Goal: Communication & Community: Participate in discussion

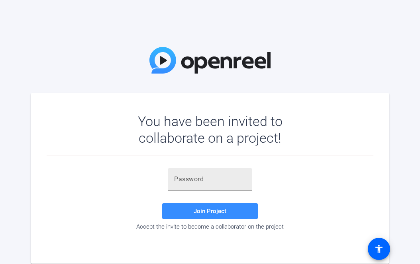
click at [189, 178] on input "text" at bounding box center [210, 180] width 72 height 10
paste input "]ZZDha"
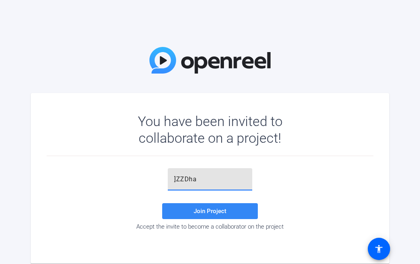
type input "]ZZDha"
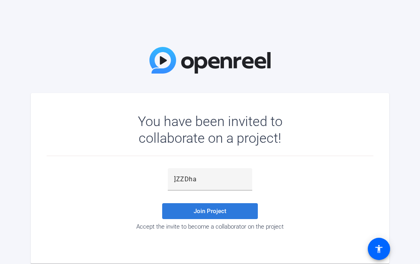
click at [202, 211] on span "Join Project" at bounding box center [210, 211] width 33 height 7
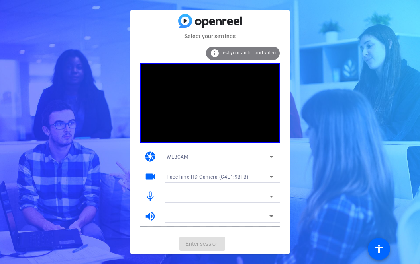
click at [270, 156] on icon at bounding box center [271, 157] width 10 height 10
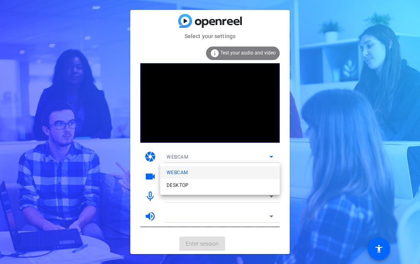
click at [309, 158] on div at bounding box center [210, 132] width 420 height 264
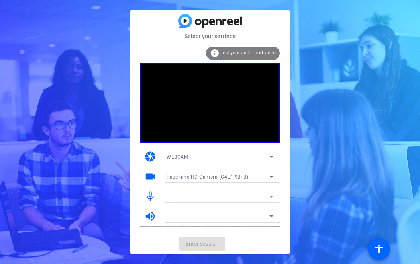
click at [270, 176] on icon at bounding box center [271, 177] width 10 height 10
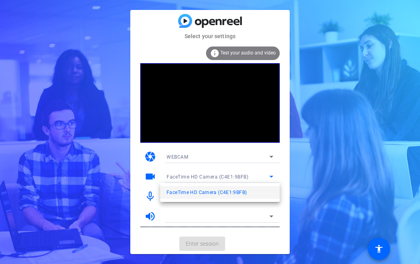
click at [268, 134] on div at bounding box center [210, 132] width 420 height 264
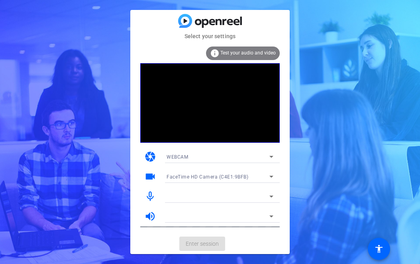
click at [149, 196] on mat-icon "mic_none" at bounding box center [150, 197] width 12 height 12
click at [273, 196] on icon at bounding box center [271, 197] width 10 height 10
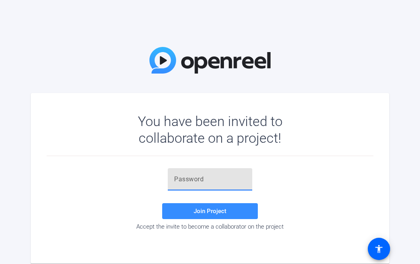
click at [183, 180] on input "text" at bounding box center [210, 180] width 72 height 10
paste input "]ZZDha"
type input "]ZZDha"
click at [197, 214] on span "Join Project" at bounding box center [210, 211] width 33 height 7
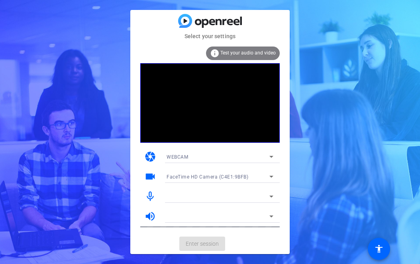
click at [216, 215] on div at bounding box center [217, 217] width 103 height 10
click at [231, 55] on span "Test your audio and video" at bounding box center [247, 53] width 55 height 6
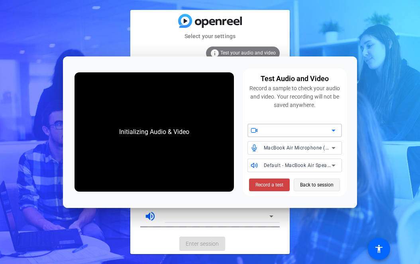
click at [309, 185] on span "Back to session" at bounding box center [316, 185] width 33 height 15
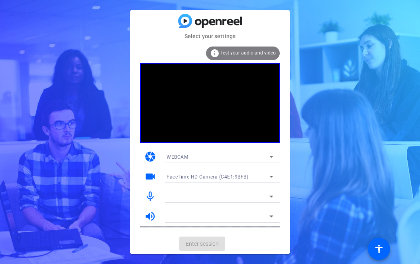
click at [196, 247] on mat-card-actions "Enter session" at bounding box center [209, 244] width 159 height 21
click at [274, 196] on icon at bounding box center [271, 197] width 10 height 10
click at [271, 218] on icon at bounding box center [271, 217] width 10 height 10
click at [271, 215] on icon at bounding box center [271, 217] width 10 height 10
click at [203, 246] on mat-card-actions "Enter session" at bounding box center [209, 244] width 159 height 21
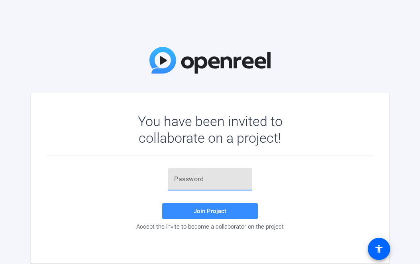
click at [192, 183] on input "text" at bounding box center [210, 180] width 72 height 10
paste input ".;l,{]"
type input ".;l,{]"
click at [188, 213] on span at bounding box center [210, 211] width 96 height 19
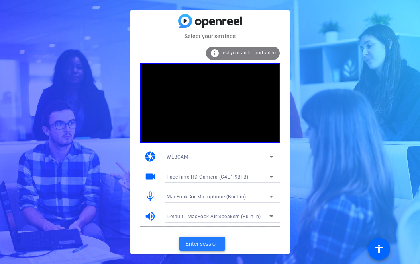
click at [204, 245] on span "Enter session" at bounding box center [202, 244] width 33 height 8
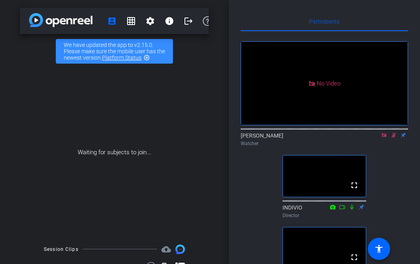
click at [341, 210] on icon at bounding box center [342, 208] width 6 height 6
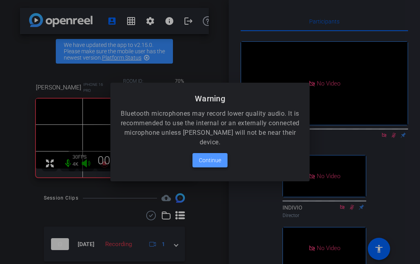
click at [214, 159] on span "Continue" at bounding box center [210, 161] width 22 height 10
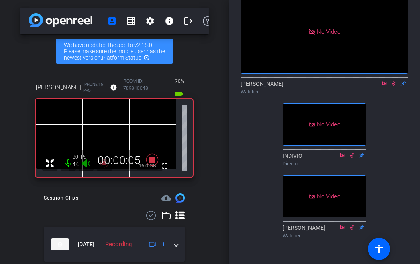
scroll to position [72, 0]
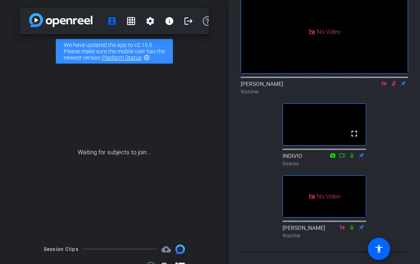
click at [394, 81] on icon at bounding box center [394, 83] width 4 height 5
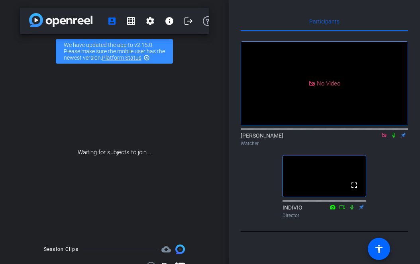
scroll to position [0, 0]
